Goal: Transaction & Acquisition: Purchase product/service

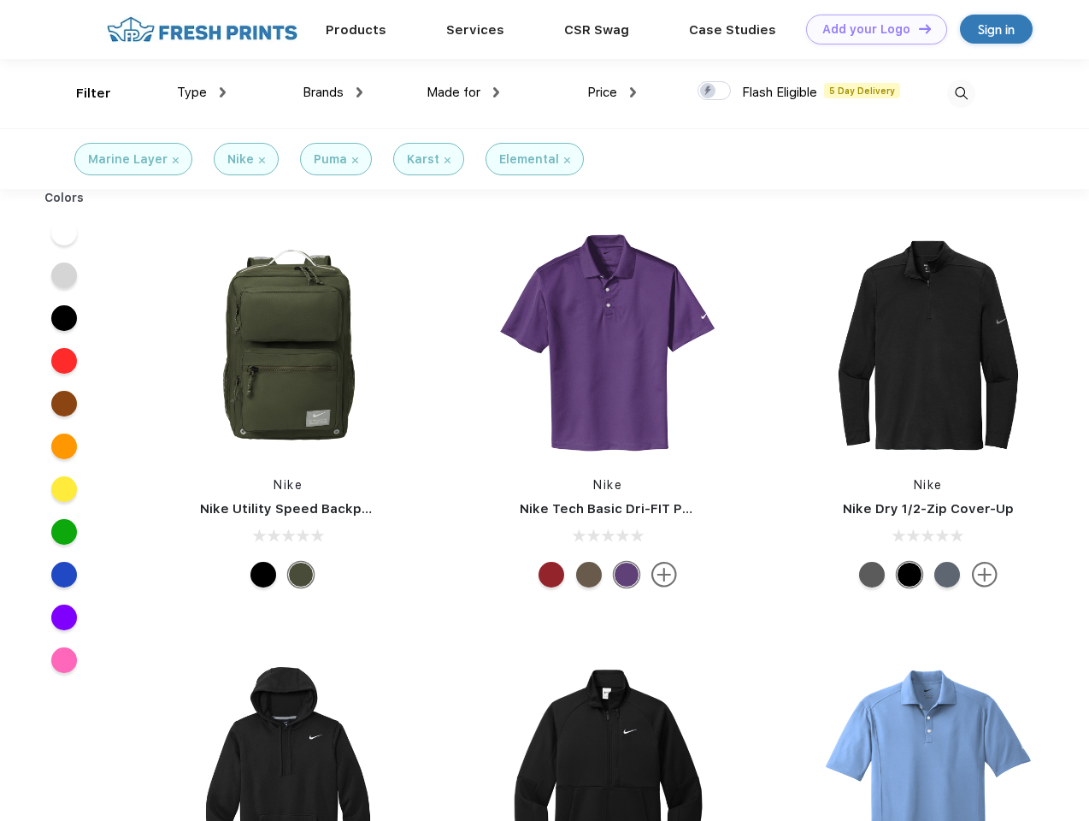
click at [870, 29] on link "Add your Logo Design Tool" at bounding box center [876, 30] width 141 height 30
click at [0, 0] on div "Design Tool" at bounding box center [0, 0] width 0 height 0
click at [917, 28] on link "Add your Logo Design Tool" at bounding box center [876, 30] width 141 height 30
click at [82, 93] on div "Filter" at bounding box center [93, 94] width 35 height 20
click at [202, 92] on span "Type" at bounding box center [192, 92] width 30 height 15
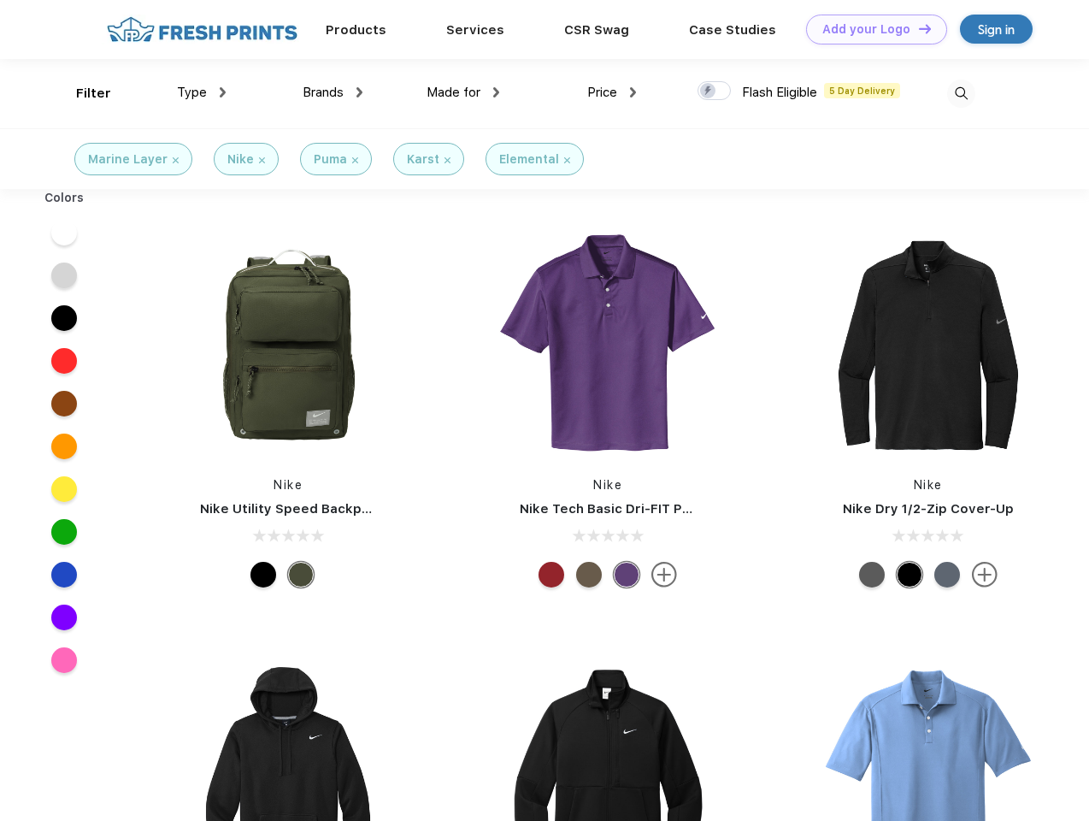
click at [333, 92] on span "Brands" at bounding box center [323, 92] width 41 height 15
click at [463, 92] on span "Made for" at bounding box center [454, 92] width 54 height 15
click at [612, 92] on span "Price" at bounding box center [602, 92] width 30 height 15
click at [715, 91] on div at bounding box center [714, 90] width 33 height 19
click at [709, 91] on input "checkbox" at bounding box center [703, 85] width 11 height 11
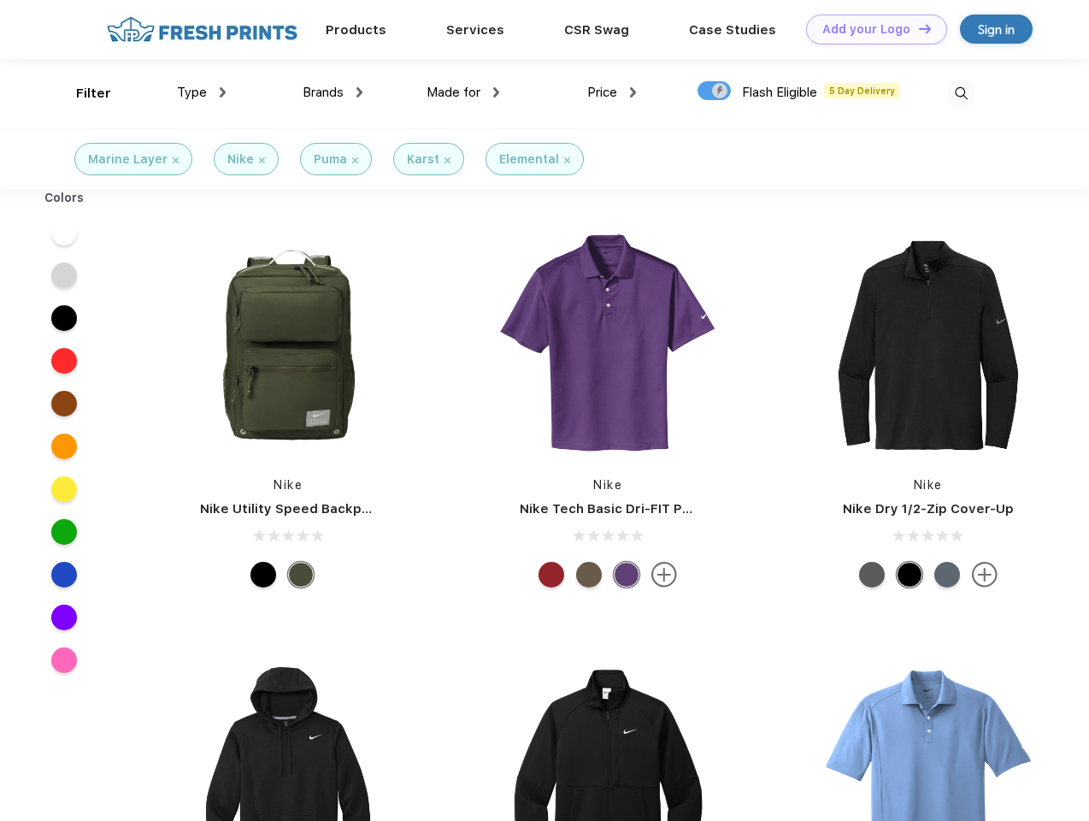
click at [961, 93] on img at bounding box center [961, 93] width 28 height 28
